Goal: Transaction & Acquisition: Book appointment/travel/reservation

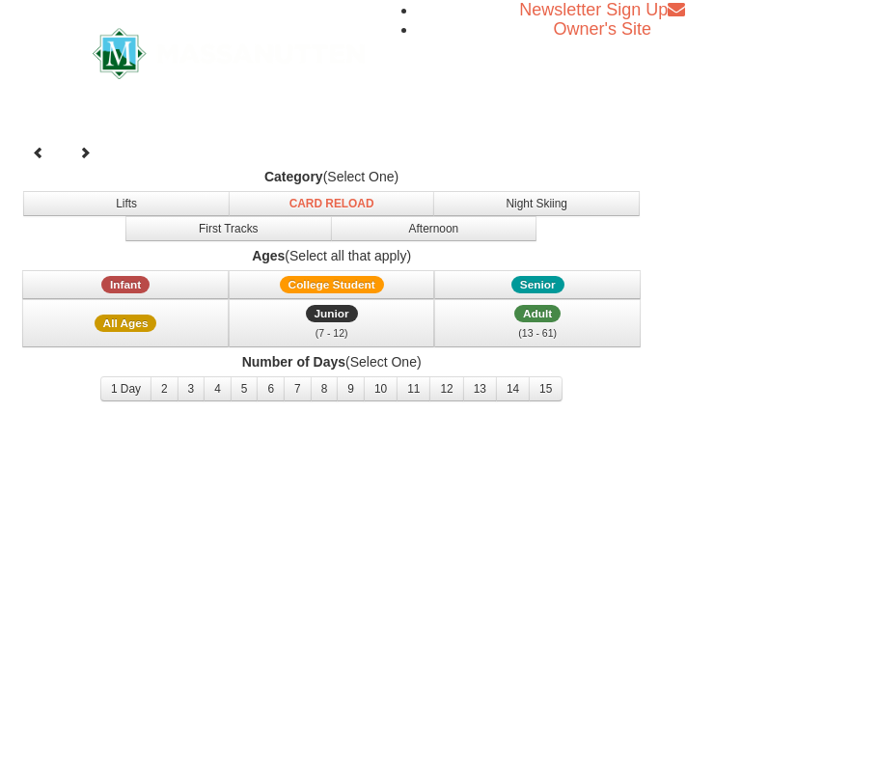
select select "10"
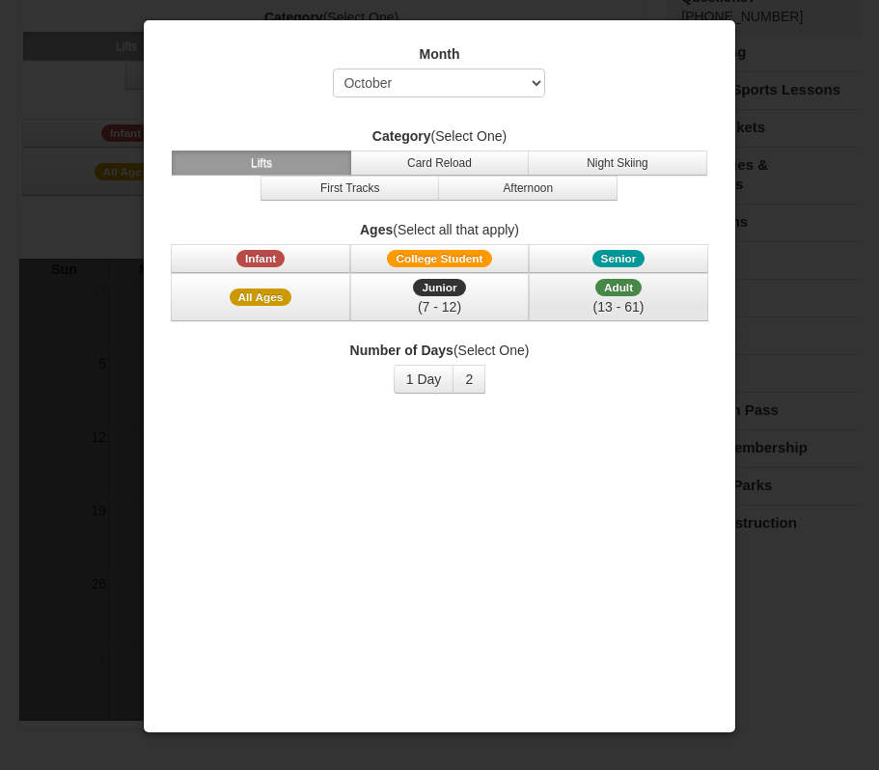
scroll to position [196, 0]
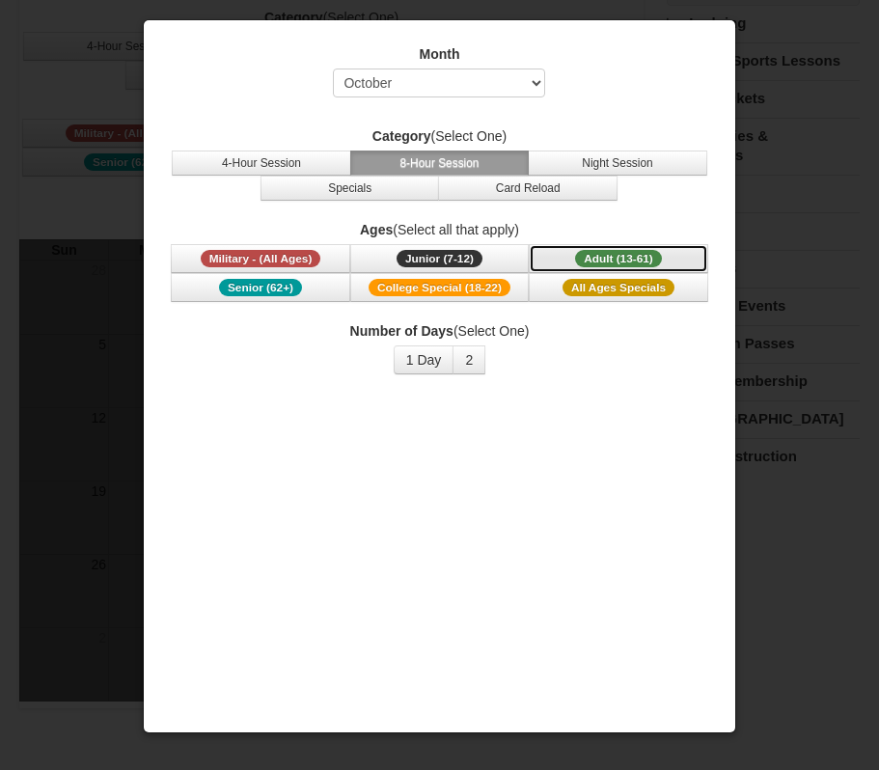
click at [653, 250] on span "Adult (13-61)" at bounding box center [618, 258] width 87 height 17
click at [473, 364] on button "2" at bounding box center [469, 360] width 33 height 29
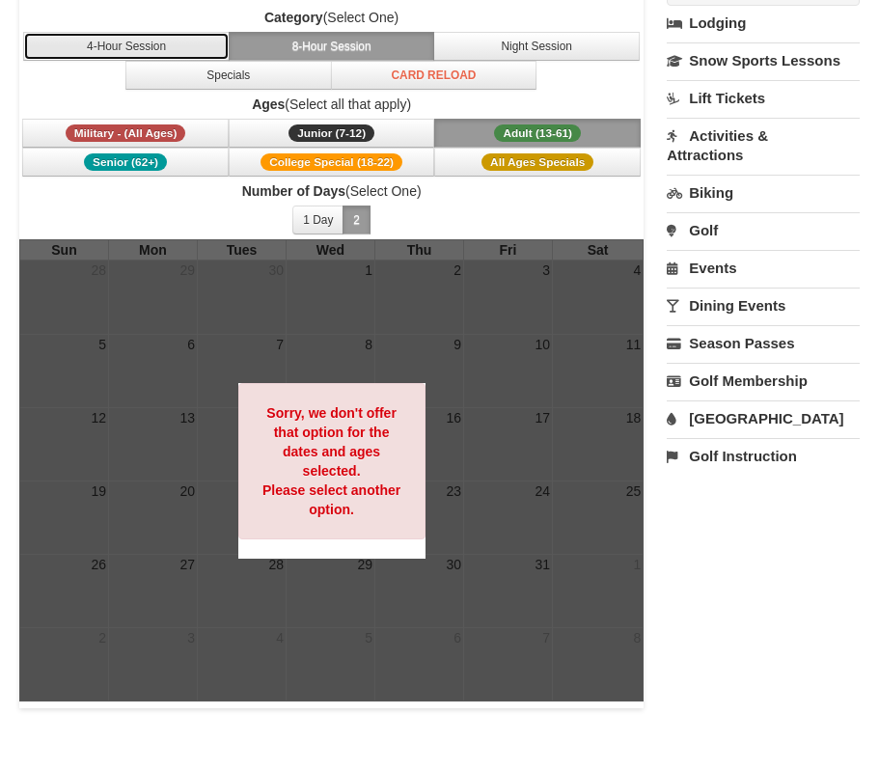
click at [193, 52] on button "4-Hour Session" at bounding box center [126, 46] width 207 height 29
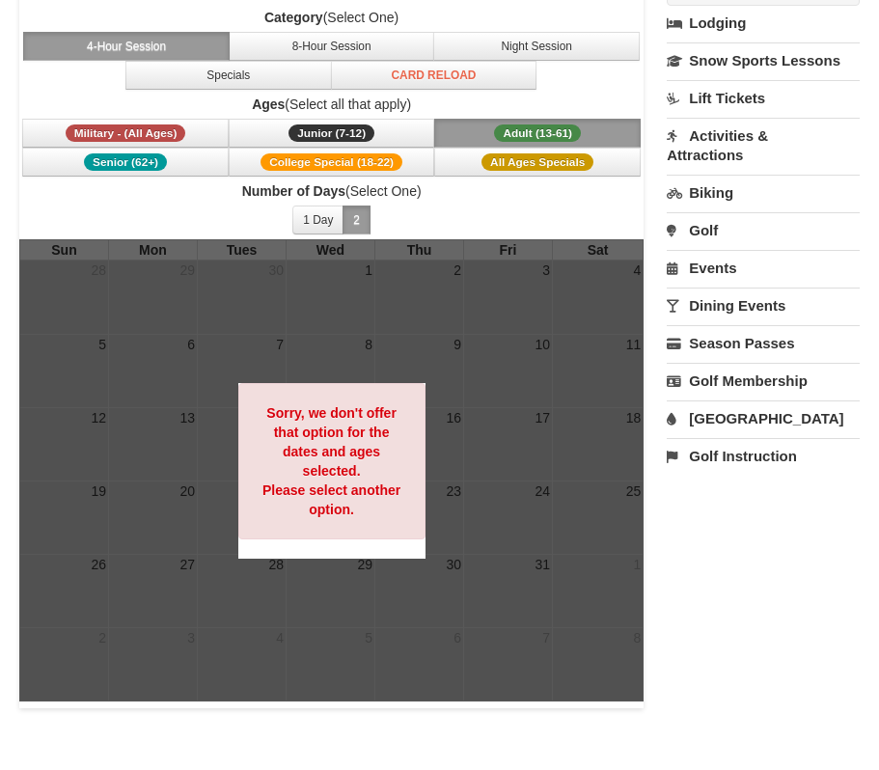
click at [730, 105] on link "Lift Tickets" at bounding box center [763, 98] width 193 height 36
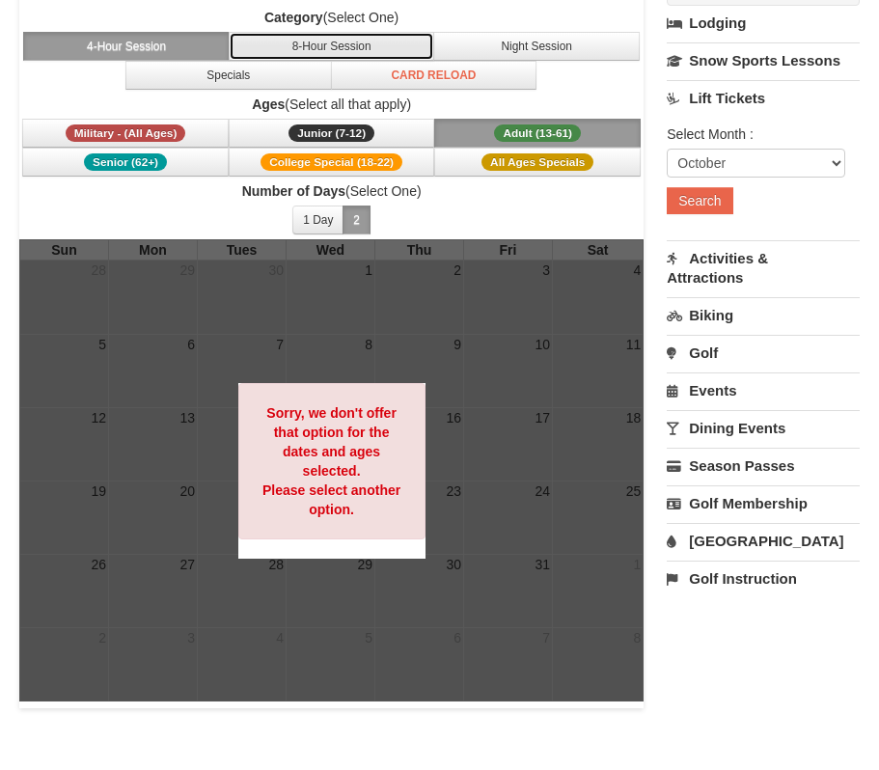
click at [336, 51] on button "8-Hour Session" at bounding box center [332, 46] width 207 height 29
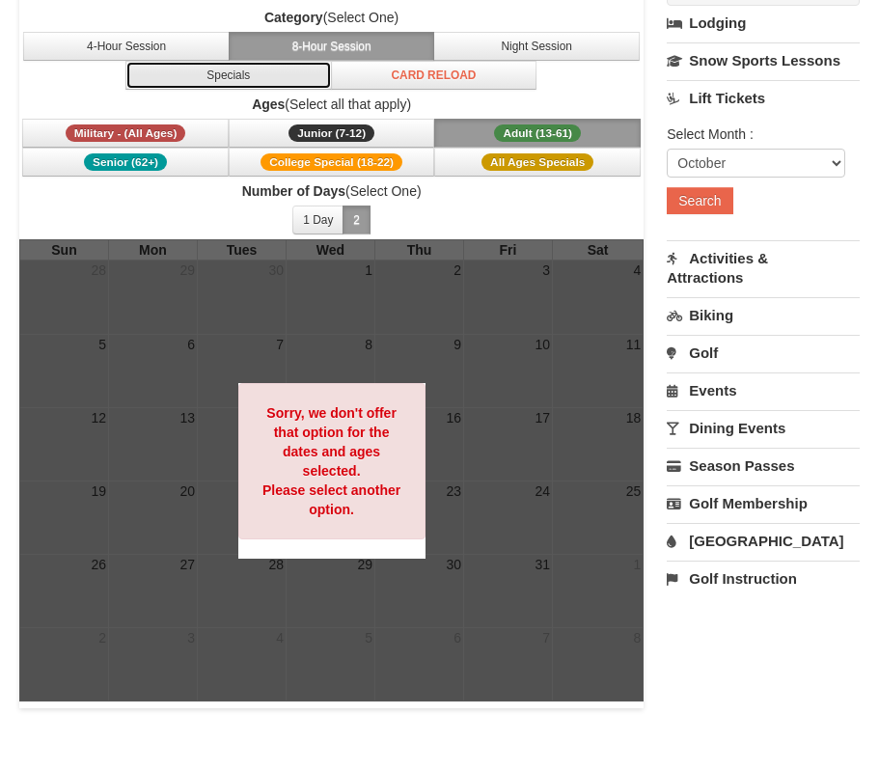
click at [288, 76] on button "Specials" at bounding box center [228, 75] width 207 height 29
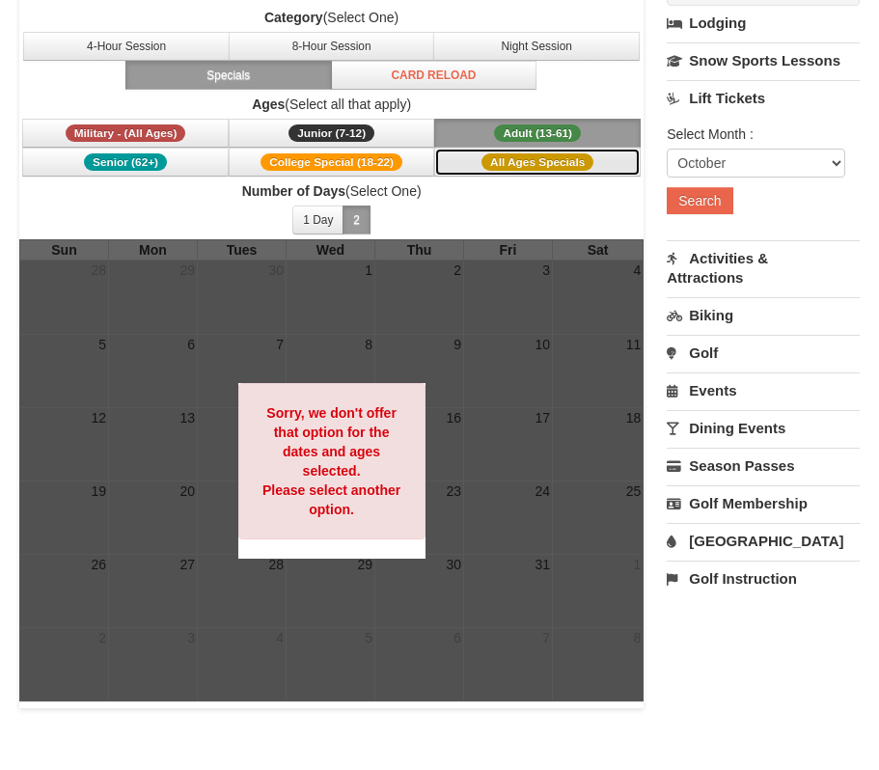
click at [511, 159] on span "All Ages Specials" at bounding box center [538, 161] width 112 height 17
click at [532, 129] on span "Adult (13-61)" at bounding box center [537, 133] width 87 height 17
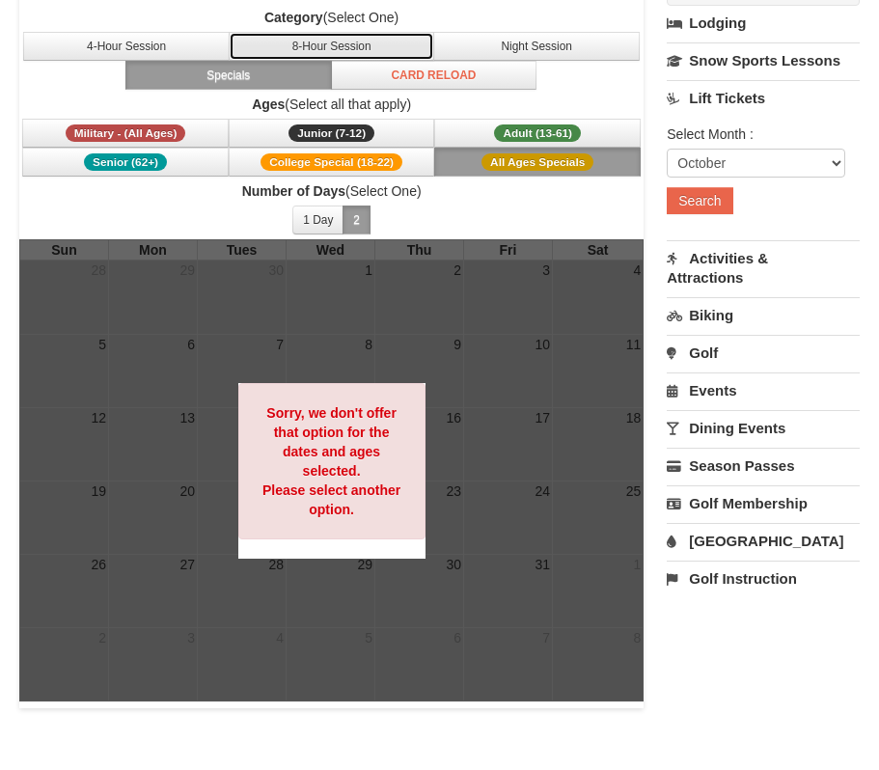
click at [298, 48] on button "8-Hour Session" at bounding box center [332, 46] width 207 height 29
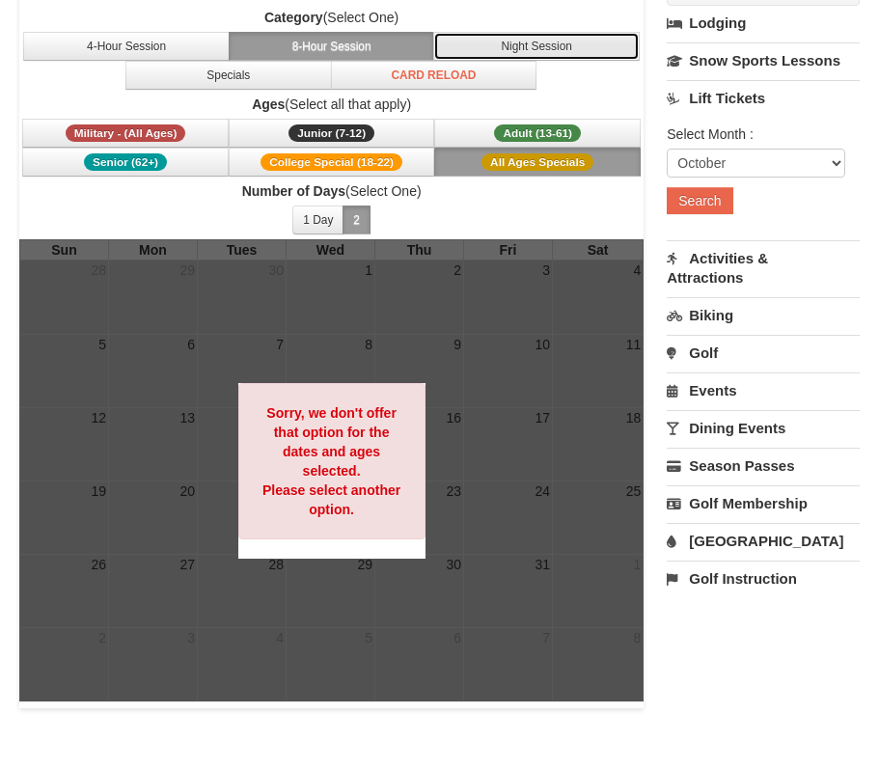
click at [555, 49] on button "Night Session" at bounding box center [536, 46] width 207 height 29
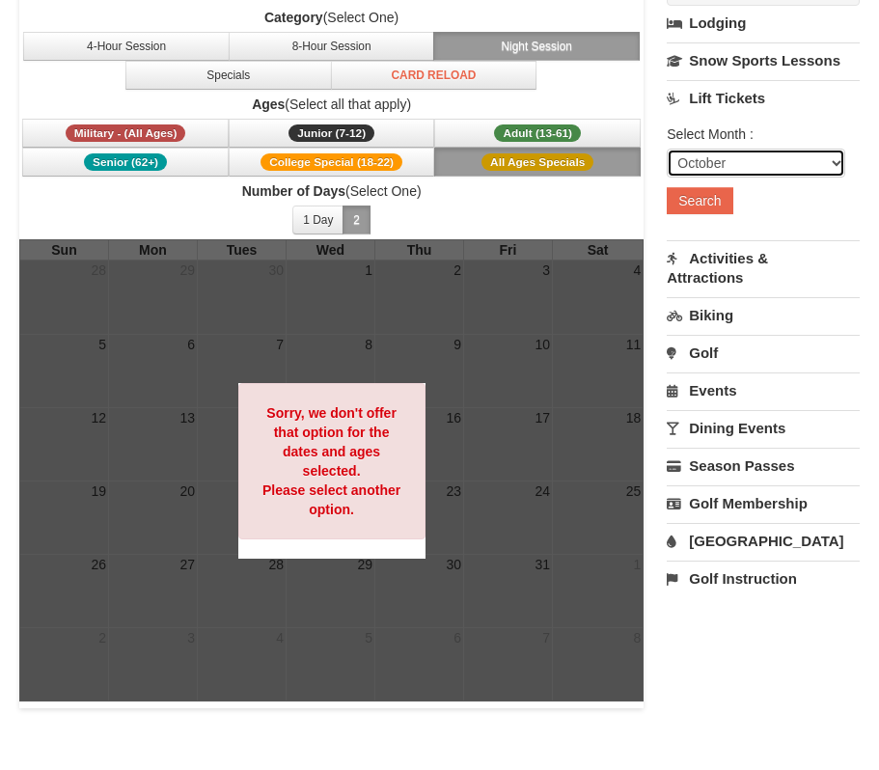
click at [736, 166] on select "October November December January February March April May June July August Sep…" at bounding box center [756, 163] width 179 height 29
select select "1"
click at [667, 149] on select "October November December January February March April May June July August Sep…" at bounding box center [756, 163] width 179 height 29
click at [703, 208] on button "Search" at bounding box center [700, 200] width 66 height 27
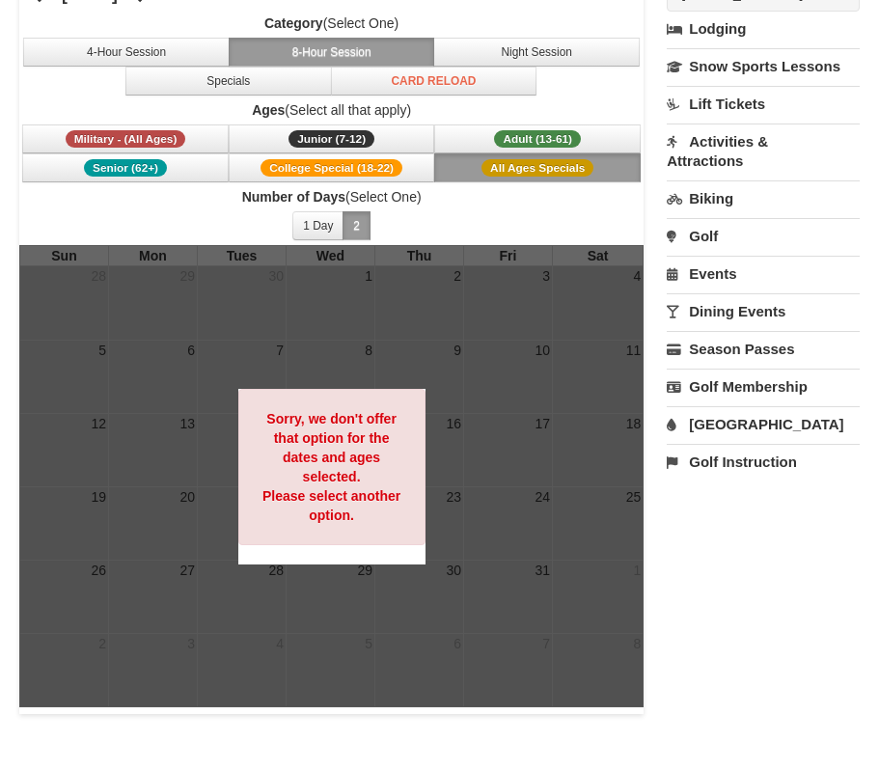
scroll to position [196, 0]
